Goal: Task Accomplishment & Management: Manage account settings

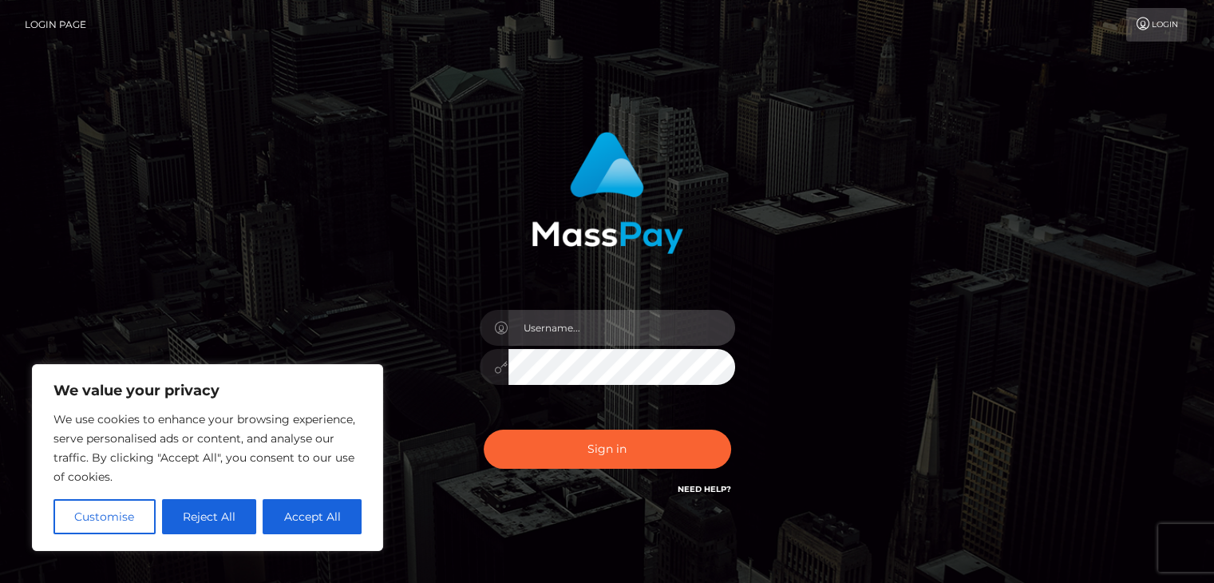
click at [531, 342] on input "text" at bounding box center [621, 328] width 227 height 36
type input "1994-03-04"
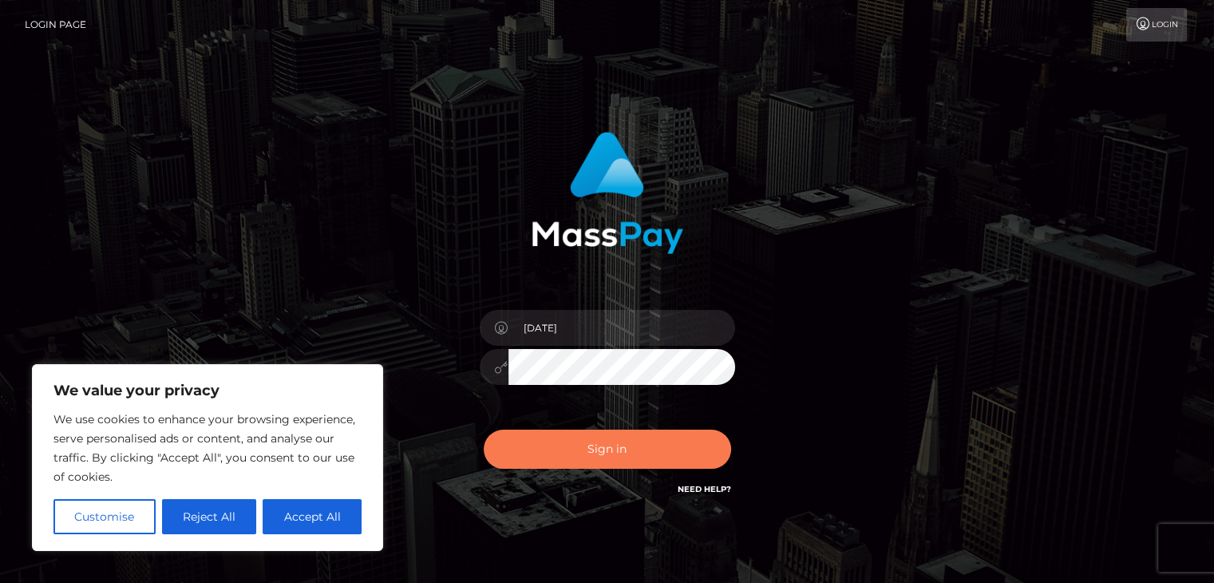
click at [654, 460] on button "Sign in" at bounding box center [607, 448] width 247 height 39
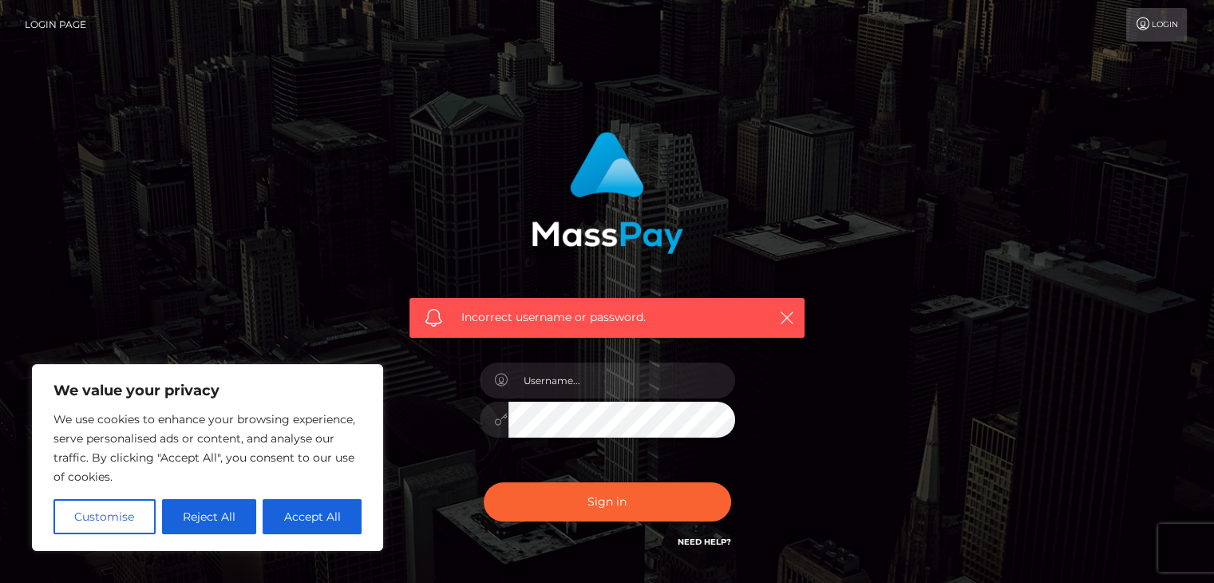
click at [666, 451] on div at bounding box center [607, 411] width 279 height 122
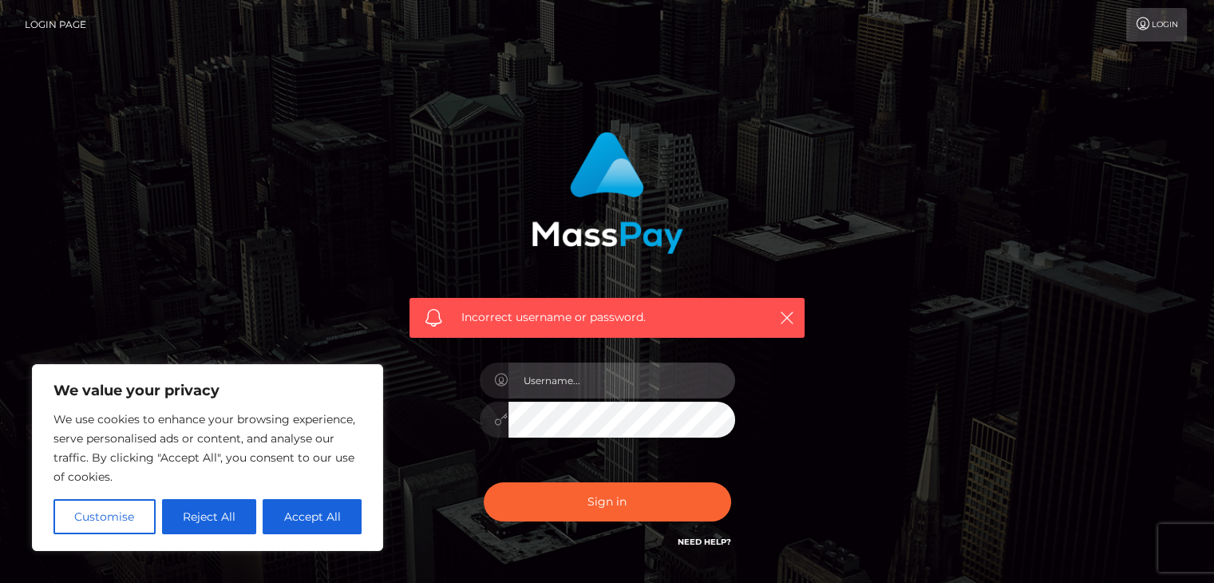
click at [584, 388] on input "text" at bounding box center [621, 380] width 227 height 36
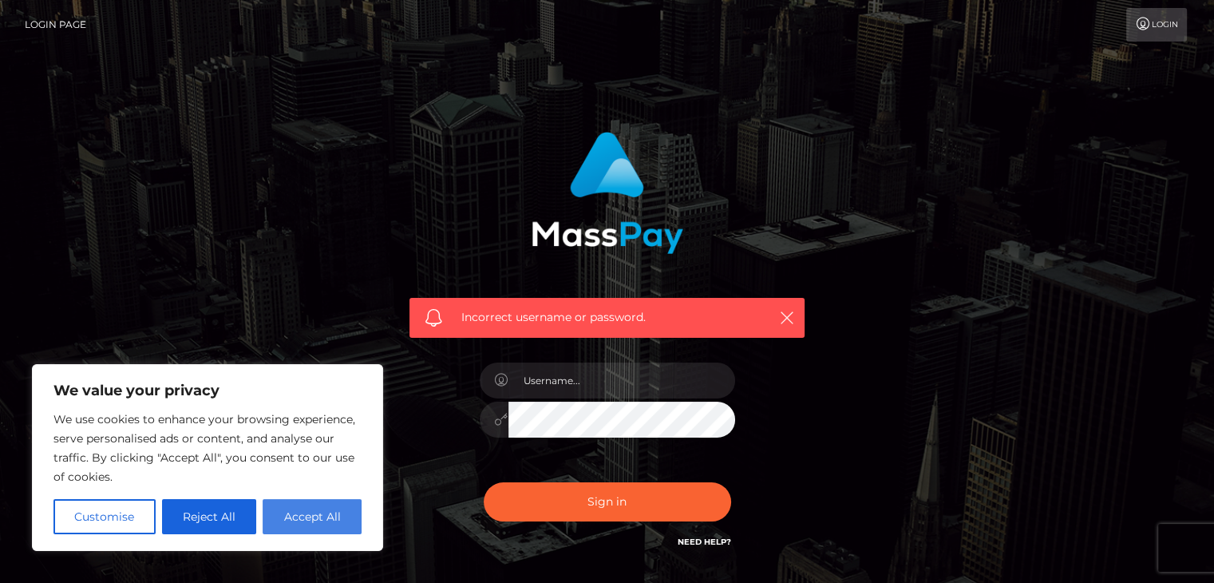
click at [324, 516] on button "Accept All" at bounding box center [312, 516] width 99 height 35
checkbox input "true"
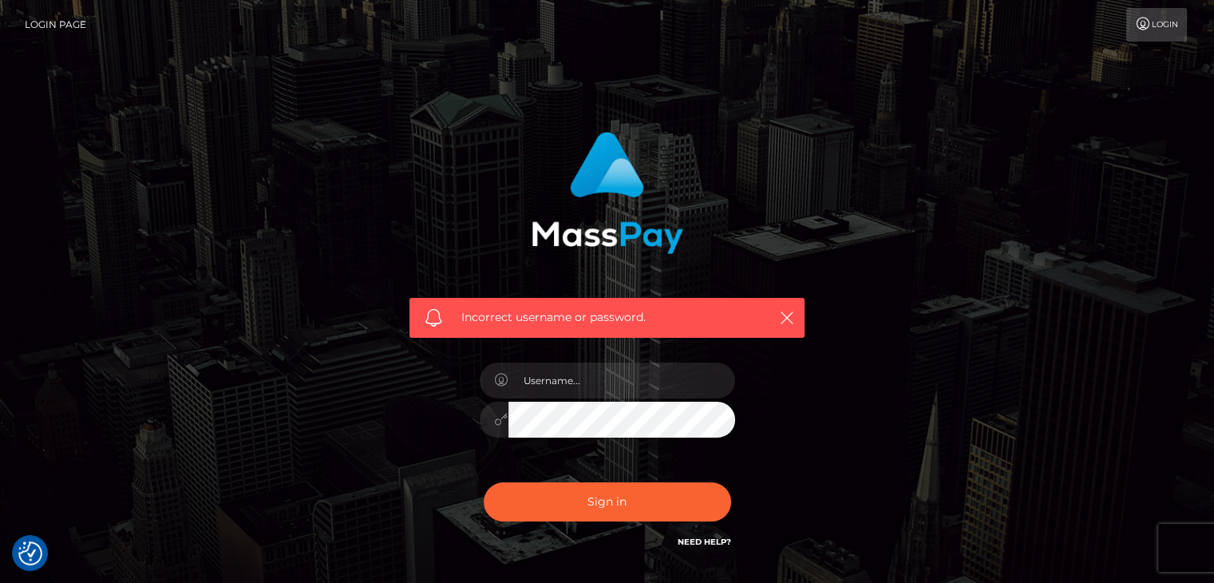
click at [1156, 30] on link "Login" at bounding box center [1156, 25] width 61 height 34
